Goal: Task Accomplishment & Management: Use online tool/utility

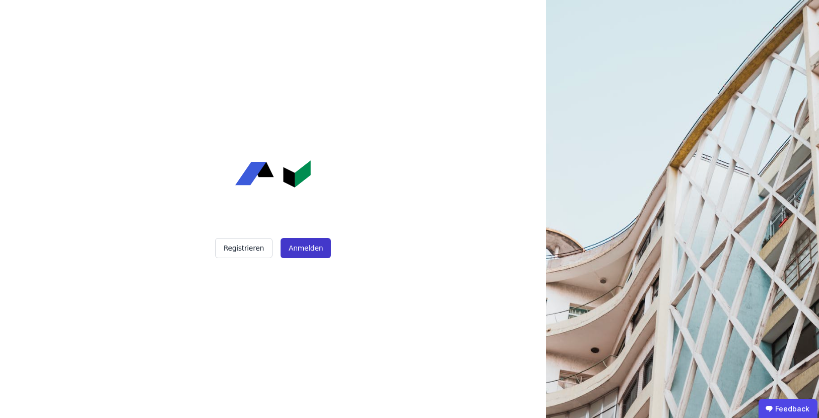
click at [306, 251] on button "Anmelden" at bounding box center [306, 248] width 50 height 20
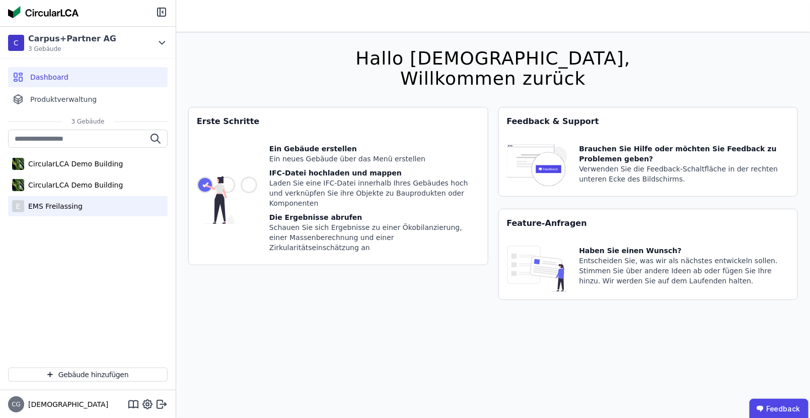
click at [48, 206] on div "EMS Freilassing" at bounding box center [53, 206] width 58 height 10
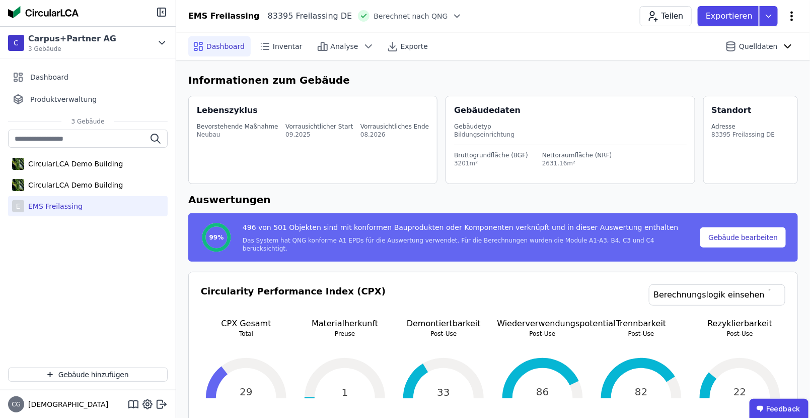
click at [793, 17] on icon at bounding box center [792, 16] width 12 height 12
click at [759, 76] on span "Energie im Betrieb (B6)" at bounding box center [749, 81] width 81 height 20
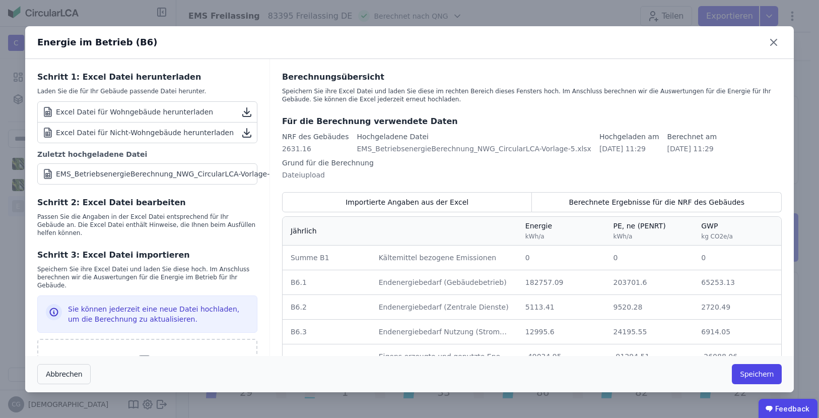
click at [147, 130] on div "Excel Datei für Nicht-Wohngebäude herunterladen" at bounding box center [138, 132] width 192 height 12
click at [772, 43] on icon at bounding box center [774, 42] width 6 height 6
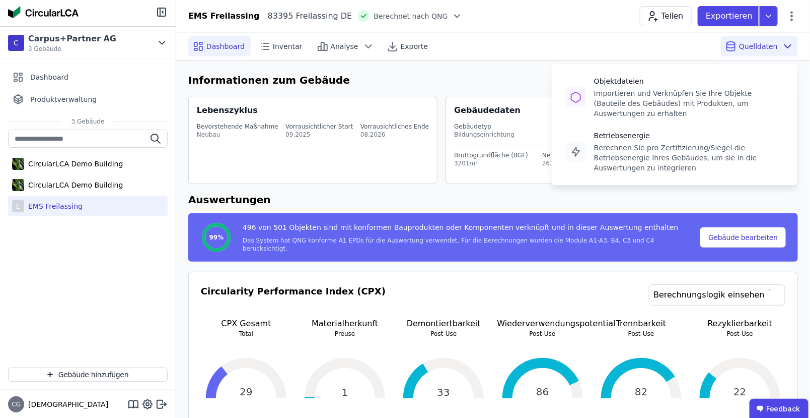
click at [761, 43] on span "Quelldaten" at bounding box center [758, 46] width 39 height 10
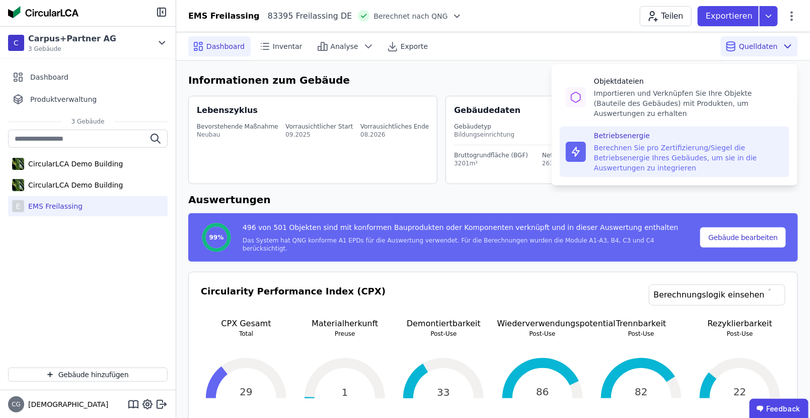
click at [632, 143] on div "Berechnen Sie pro Zertifizierung/Siegel die Betriebsenergie Ihres Gebäudes, um …" at bounding box center [688, 158] width 189 height 30
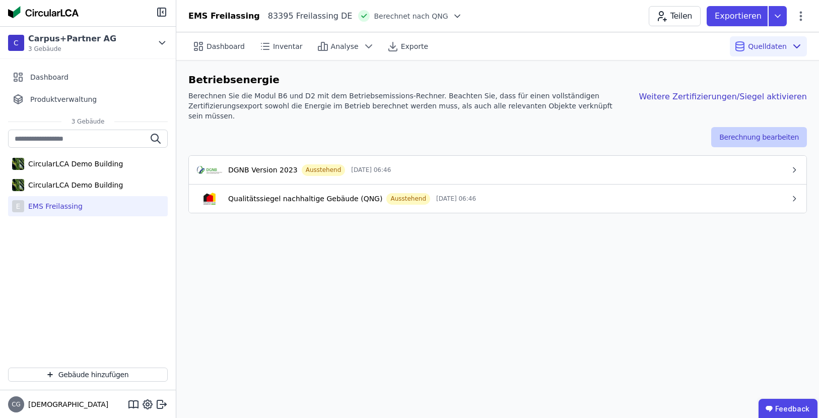
click at [773, 127] on button "Berechnung bearbeiten" at bounding box center [759, 137] width 96 height 20
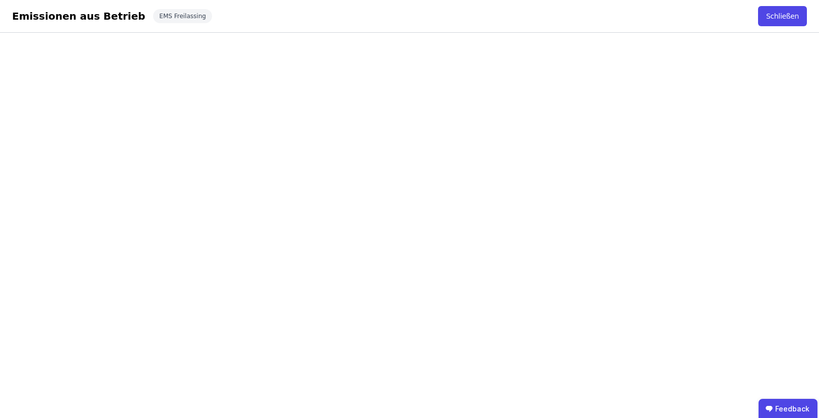
click at [80, 18] on div "Emissionen aus Betrieb" at bounding box center [78, 16] width 133 height 14
click at [153, 15] on div "EMS Freilassing" at bounding box center [182, 16] width 59 height 14
click at [780, 18] on button "Schließen" at bounding box center [782, 16] width 49 height 20
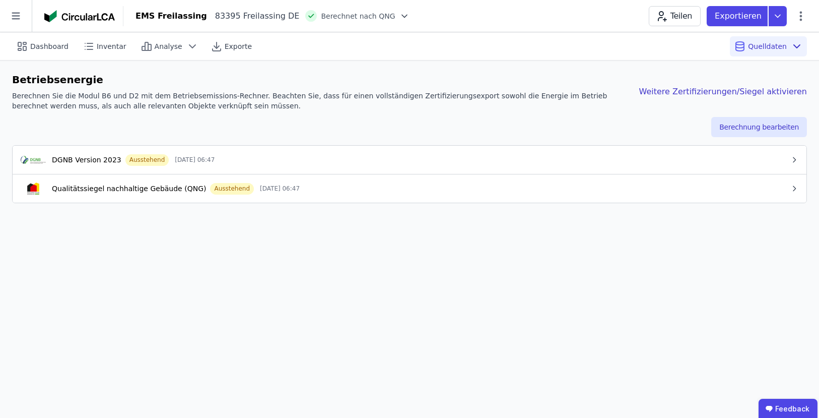
click at [105, 185] on div "Qualitätssiegel nachhaltige Gebäude (QNG)" at bounding box center [129, 188] width 154 height 10
click at [792, 187] on icon "button" at bounding box center [794, 188] width 8 height 8
click at [795, 187] on icon "button" at bounding box center [794, 188] width 3 height 5
click at [796, 162] on icon "button" at bounding box center [794, 160] width 8 height 8
click at [797, 164] on button "DGNB Version 2023 Ausstehend [DATE] 06:47" at bounding box center [410, 160] width 794 height 29
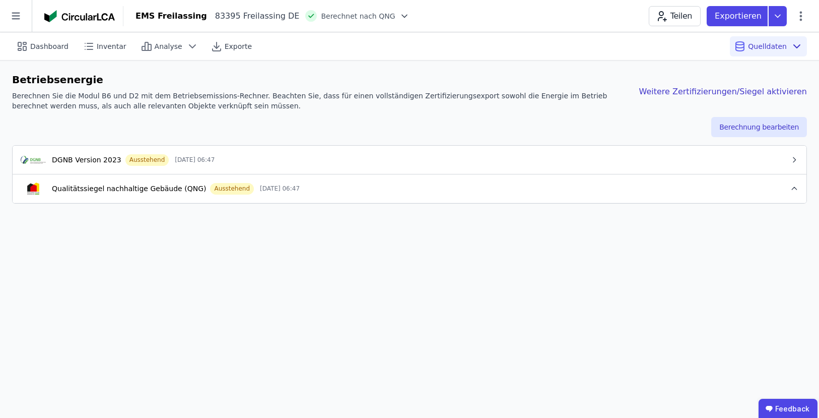
click at [794, 189] on icon "button" at bounding box center [794, 188] width 8 height 8
click at [708, 90] on div "Weitere Zertifizierungen/Siegel aktivieren" at bounding box center [715, 92] width 184 height 12
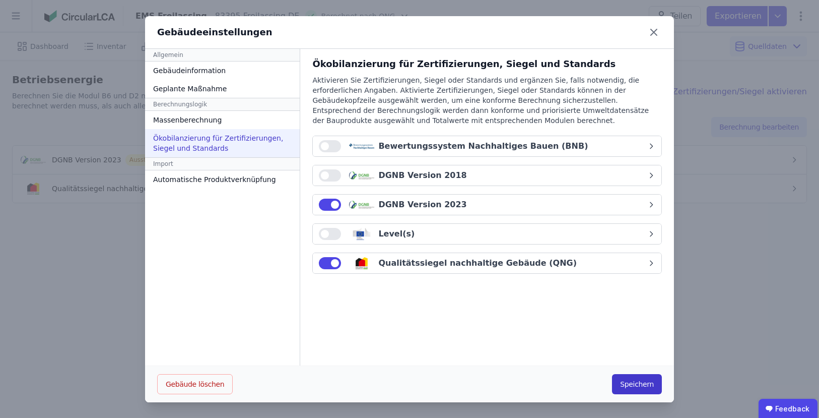
click at [632, 385] on button "Speichern" at bounding box center [637, 384] width 50 height 20
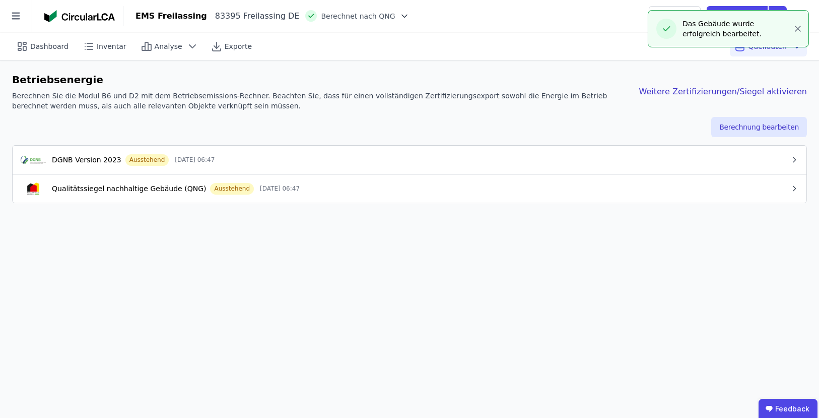
click at [150, 183] on div "Qualitätssiegel nachhaltige Gebäude (QNG)" at bounding box center [129, 188] width 154 height 10
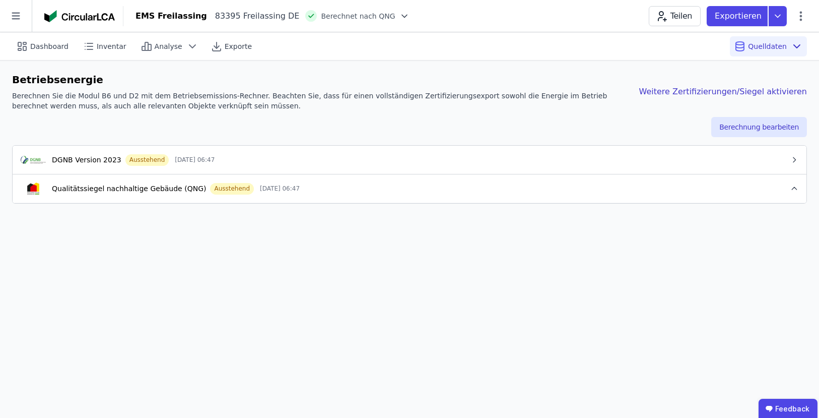
click at [143, 187] on div "Qualitätssiegel nachhaltige Gebäude (QNG)" at bounding box center [129, 188] width 154 height 10
click at [144, 187] on div "Qualitätssiegel nachhaltige Gebäude (QNG)" at bounding box center [129, 188] width 154 height 10
click at [780, 14] on icon at bounding box center [778, 16] width 18 height 20
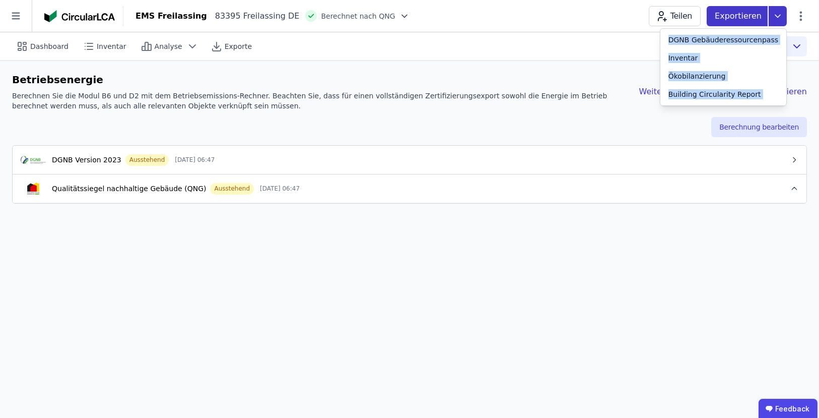
click at [780, 15] on icon at bounding box center [777, 16] width 5 height 3
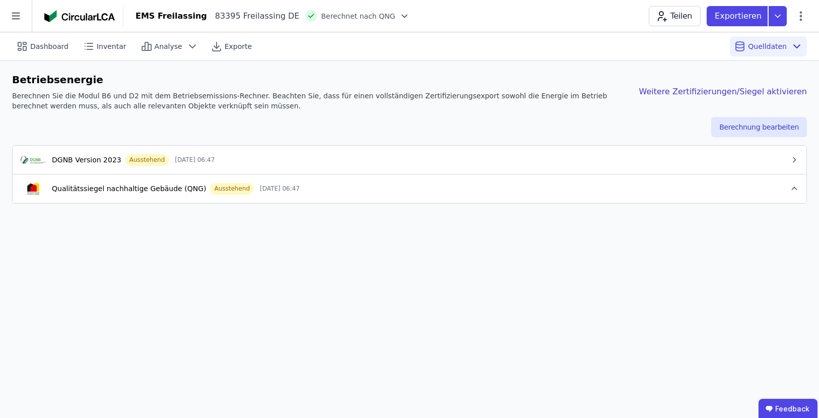
click at [615, 48] on div "Dashboard Inventar Analyse Exporte Quelldaten" at bounding box center [409, 46] width 795 height 28
click at [778, 15] on icon at bounding box center [778, 16] width 18 height 20
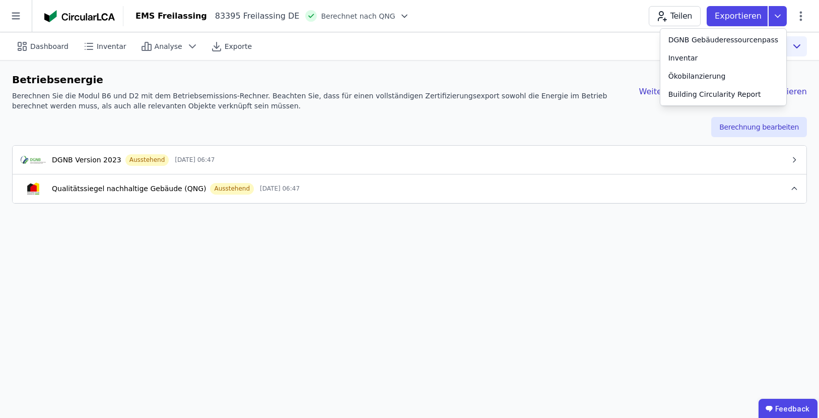
click at [540, 124] on div "Berechnung bearbeiten" at bounding box center [409, 127] width 795 height 20
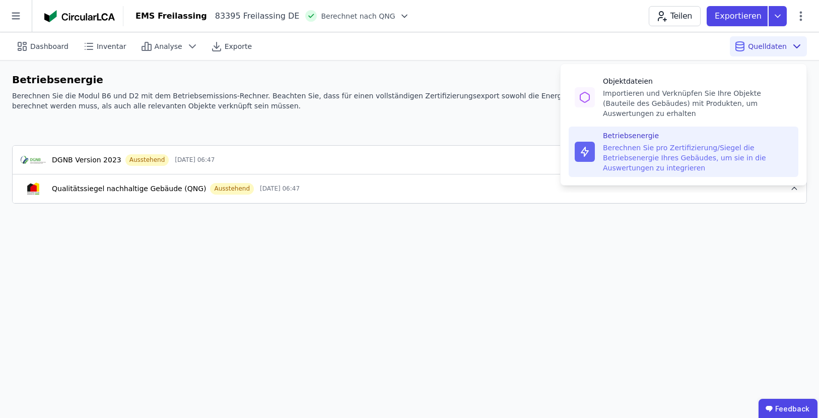
click at [795, 45] on icon at bounding box center [797, 46] width 12 height 12
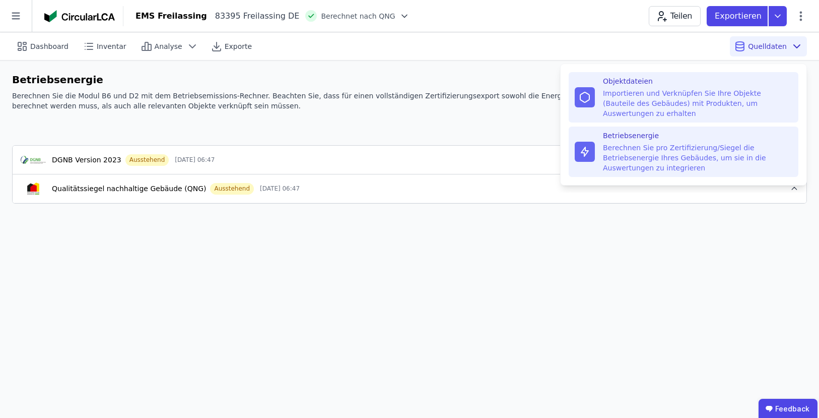
click at [727, 93] on div "Importieren und Verknüpfen Sie Ihre Objekte (Bauteile des Gebäudes) mit Produkt…" at bounding box center [697, 103] width 189 height 30
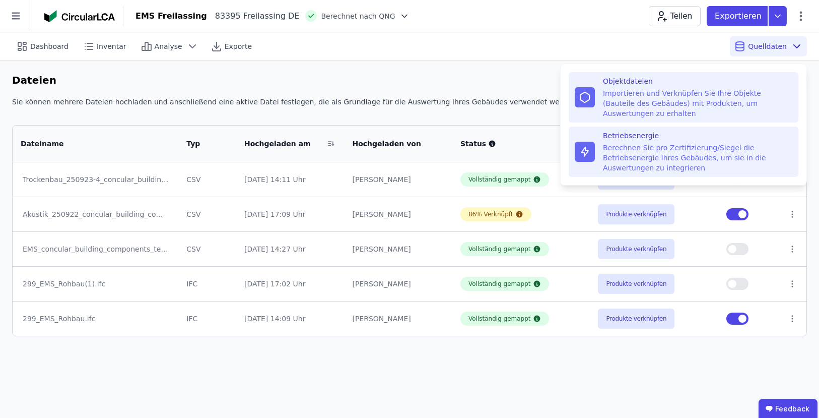
click at [689, 143] on div "Berechnen Sie pro Zertifizierung/Siegel die Betriebsenergie Ihres Gebäudes, um …" at bounding box center [697, 158] width 189 height 30
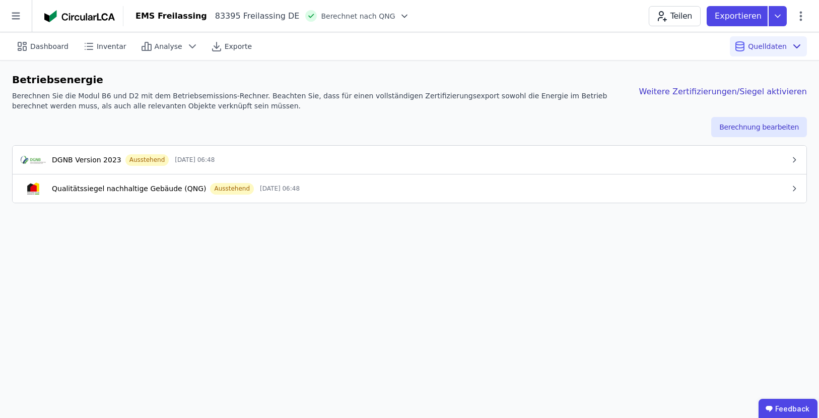
click at [514, 68] on div "Betriebsenergie Berechnen Sie die Modul B6 und D2 mit dem Betriebsemissions-Rec…" at bounding box center [409, 137] width 819 height 155
click at [688, 156] on div "DGNB Version 2023 Ausstehend [DATE] 06:48" at bounding box center [406, 160] width 770 height 12
click at [604, 191] on div "Qualitätssiegel nachhaltige Gebäude (QNG) Ausstehend [DATE] 06:48" at bounding box center [406, 189] width 770 height 12
click at [615, 166] on button "DGNB Version 2023 Ausstehend [DATE] 06:48" at bounding box center [410, 160] width 794 height 29
click at [671, 192] on div "Qualitätssiegel nachhaltige Gebäude (QNG) Ausstehend [DATE] 06:48" at bounding box center [406, 188] width 770 height 12
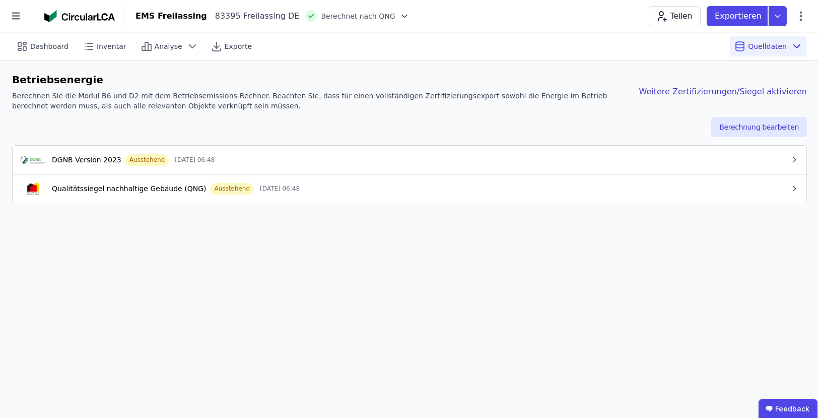
click at [664, 188] on div "Qualitätssiegel nachhaltige Gebäude (QNG) Ausstehend [DATE] 06:48" at bounding box center [406, 188] width 770 height 12
click at [767, 124] on button "Berechnung bearbeiten" at bounding box center [759, 127] width 96 height 20
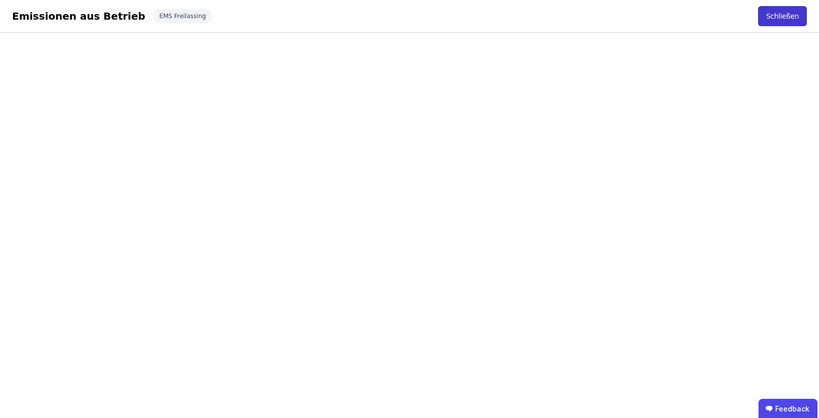
click at [785, 14] on button "Schließen" at bounding box center [782, 16] width 49 height 20
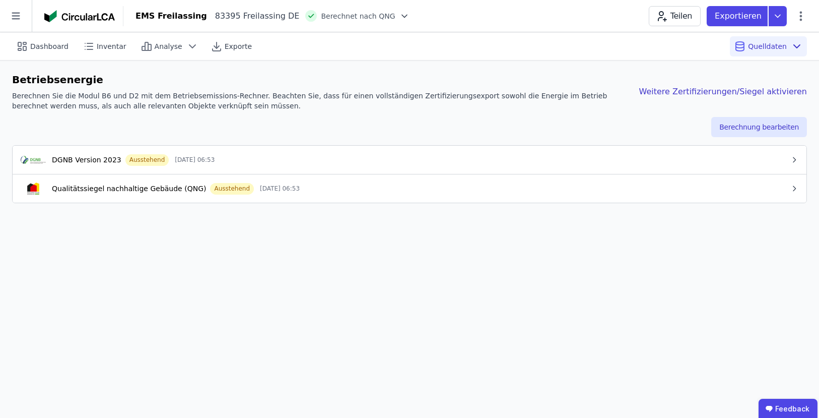
click at [287, 155] on div "DGNB Version 2023 Ausstehend [DATE] 06:53" at bounding box center [406, 160] width 770 height 12
click at [334, 161] on div "DGNB Version 2023 Ausstehend [DATE] 06:53" at bounding box center [406, 160] width 770 height 12
click at [753, 125] on button "Berechnung bearbeiten" at bounding box center [759, 127] width 96 height 20
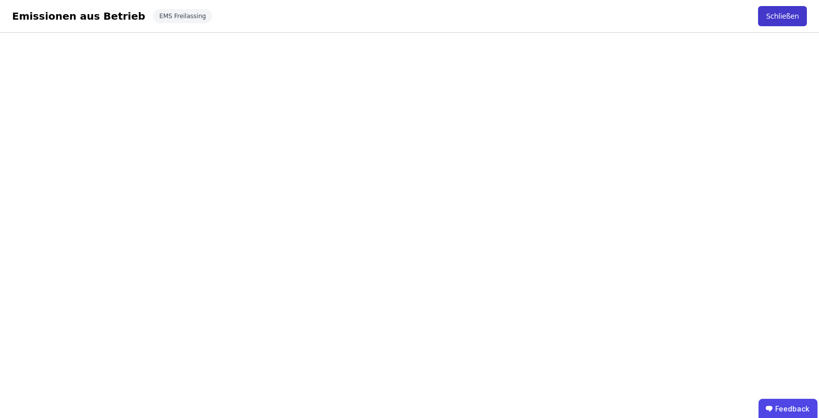
click at [788, 19] on button "Schließen" at bounding box center [782, 16] width 49 height 20
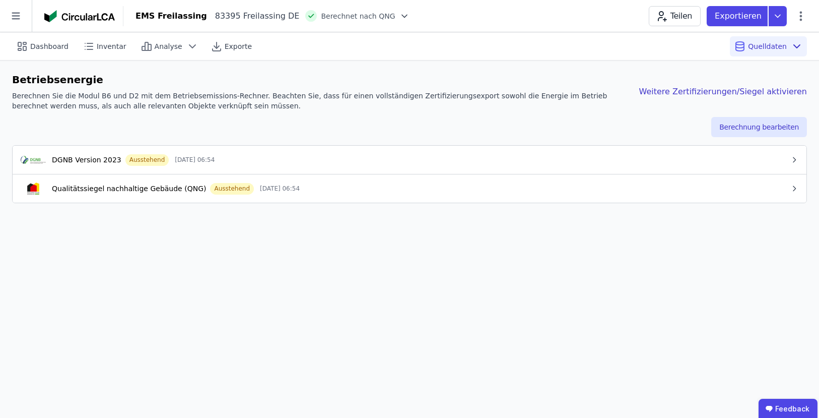
click at [795, 30] on header "EMS Freilassing 83395 Freilassing DE Berechnet nach QNG Teilen Exportieren" at bounding box center [409, 16] width 819 height 32
